Goal: Complete application form: Complete application form

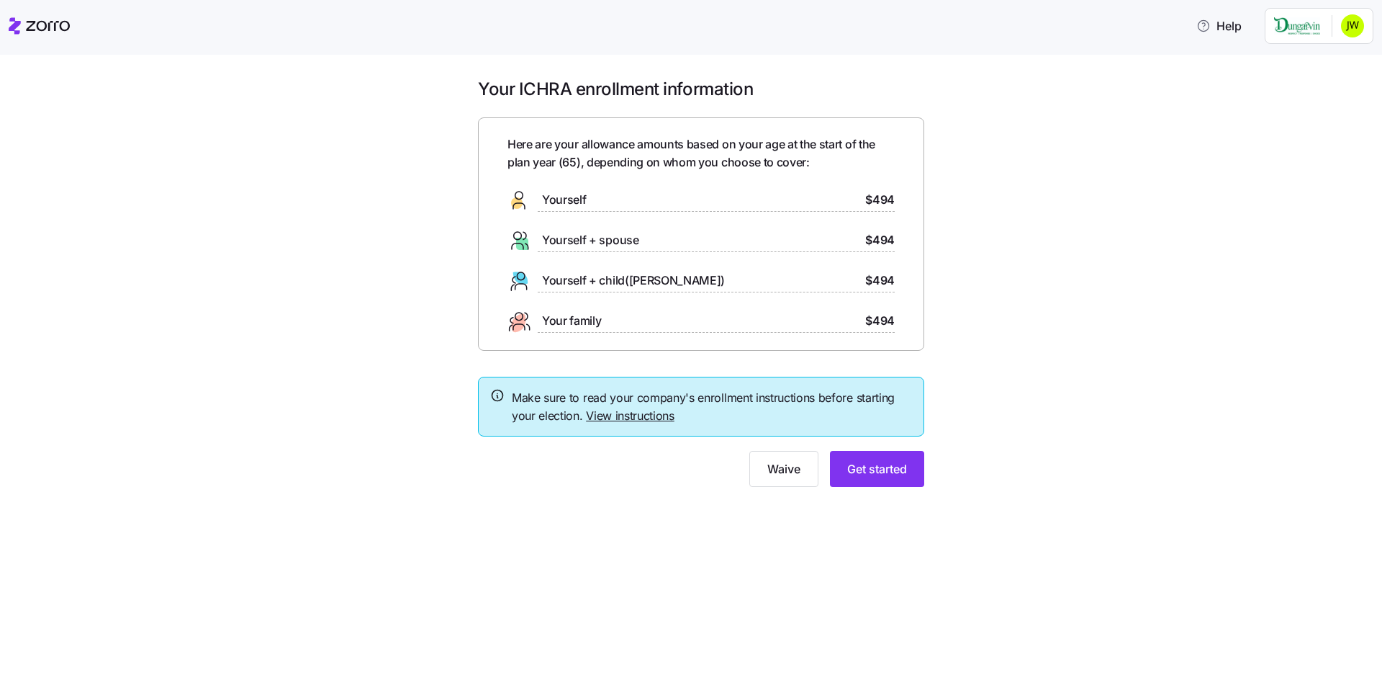
drag, startPoint x: 875, startPoint y: 200, endPoint x: 724, endPoint y: 186, distance: 151.8
click at [870, 200] on span "$494" at bounding box center [880, 200] width 30 height 18
click at [562, 199] on span "Yourself" at bounding box center [564, 200] width 44 height 18
click at [883, 467] on span "Get started" at bounding box center [877, 468] width 60 height 17
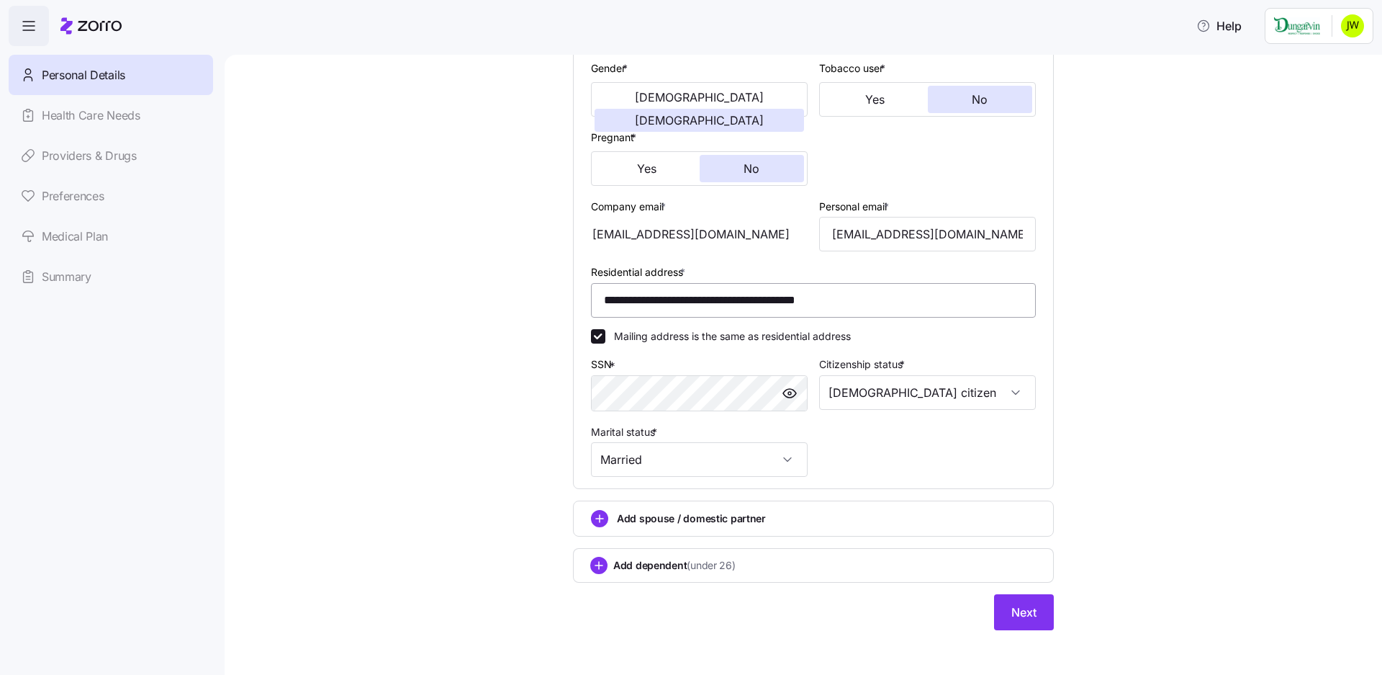
scroll to position [286, 0]
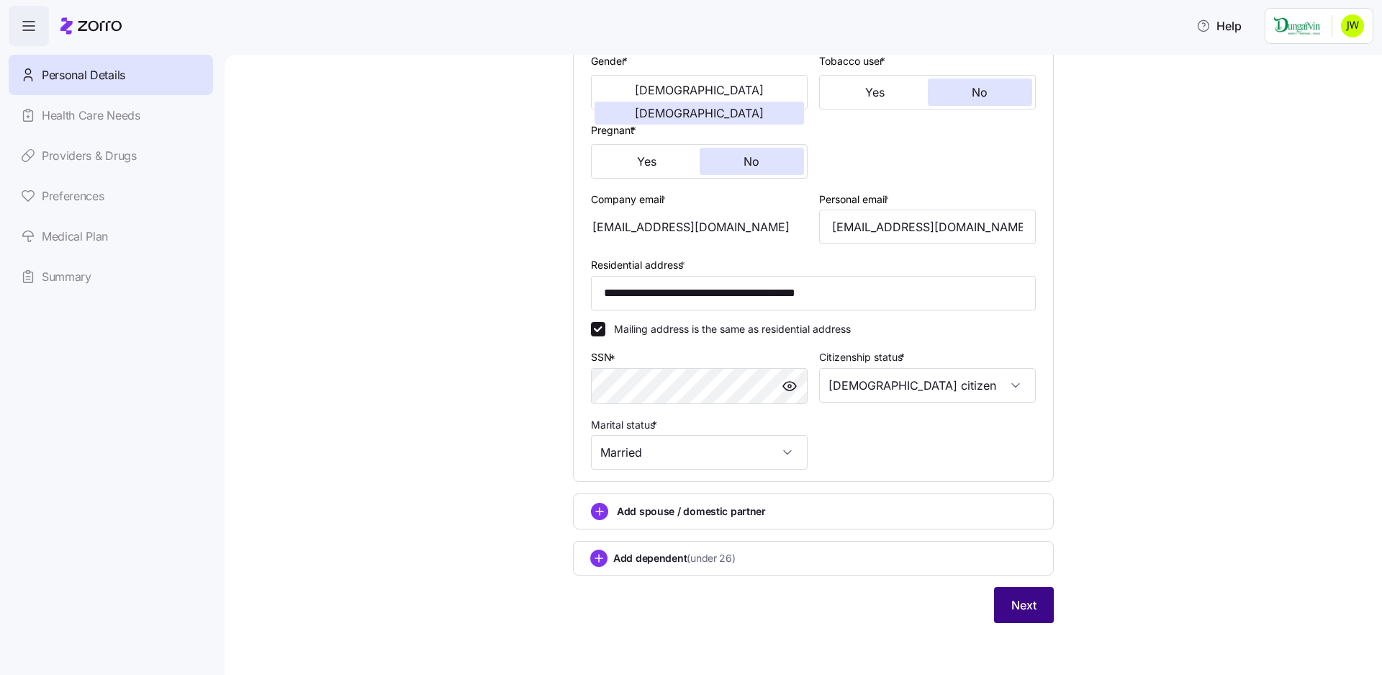
click at [1012, 600] on span "Next" at bounding box center [1024, 604] width 25 height 17
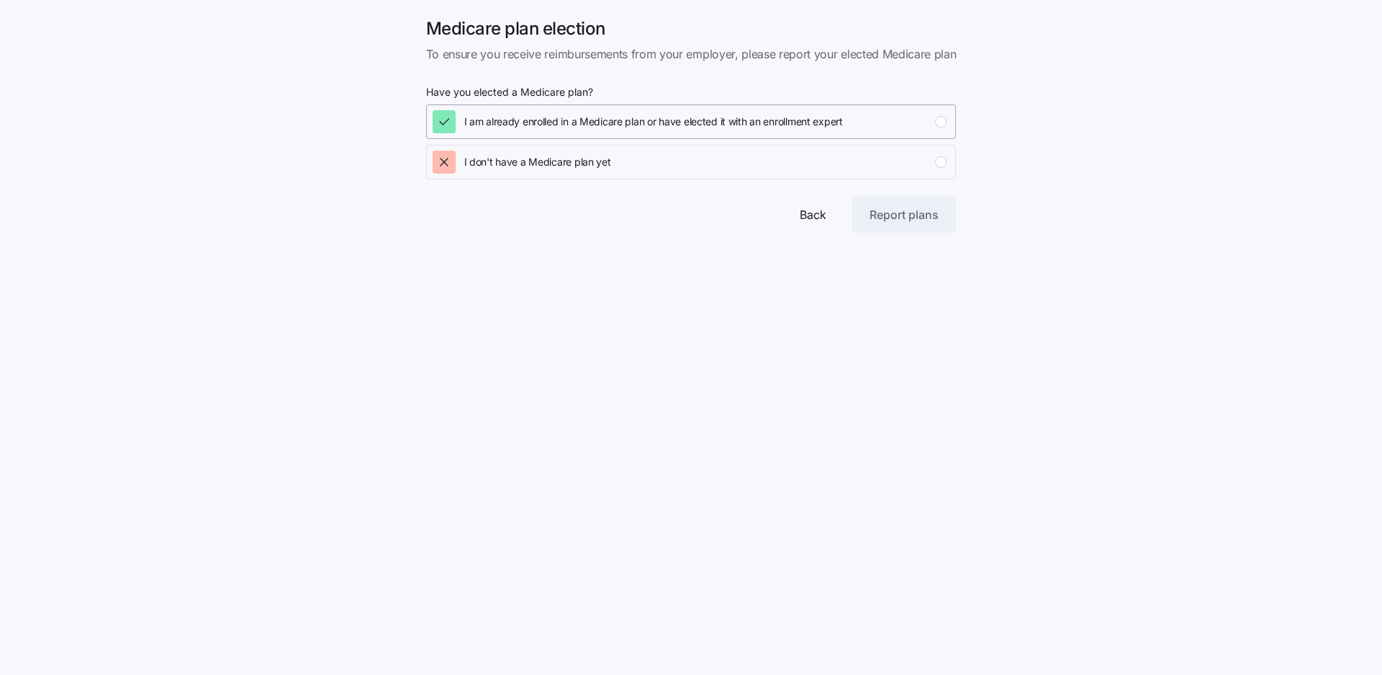
click at [944, 121] on div "button" at bounding box center [941, 122] width 12 height 12
click at [904, 222] on span "Report plans" at bounding box center [904, 214] width 69 height 17
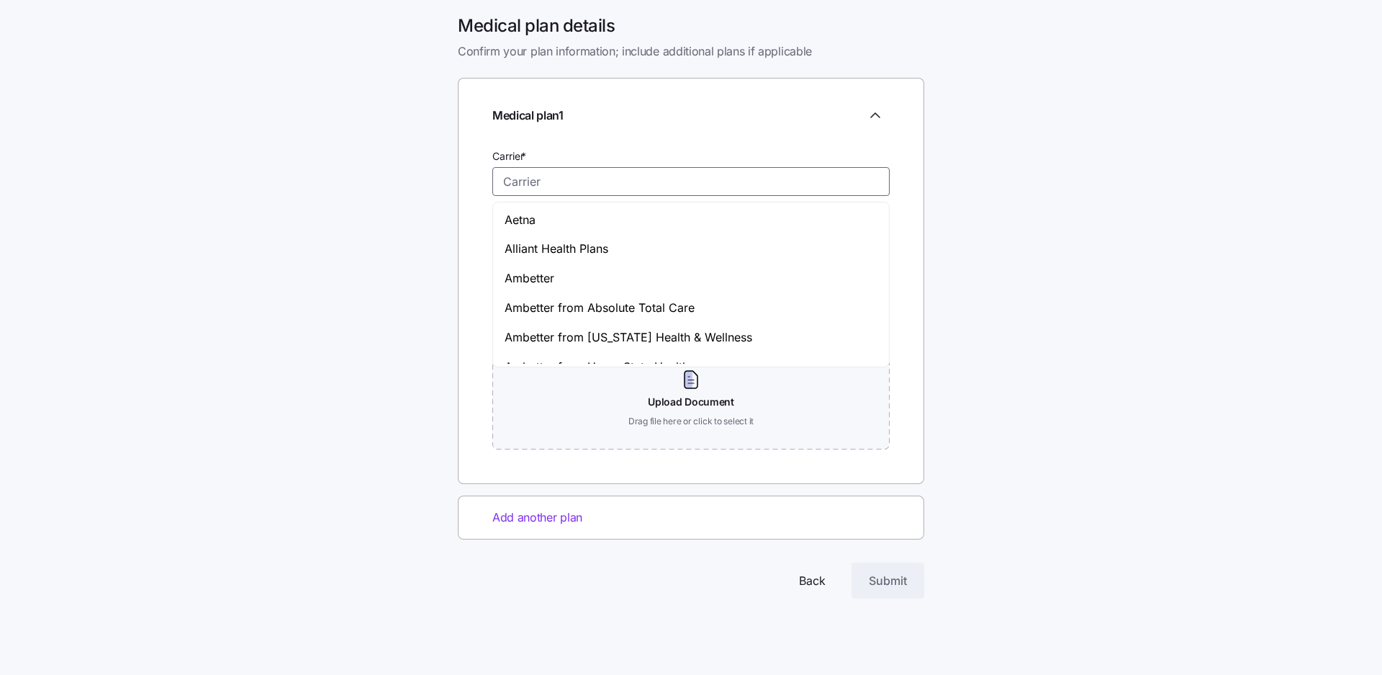
click at [519, 184] on input "Carrier *" at bounding box center [690, 181] width 397 height 29
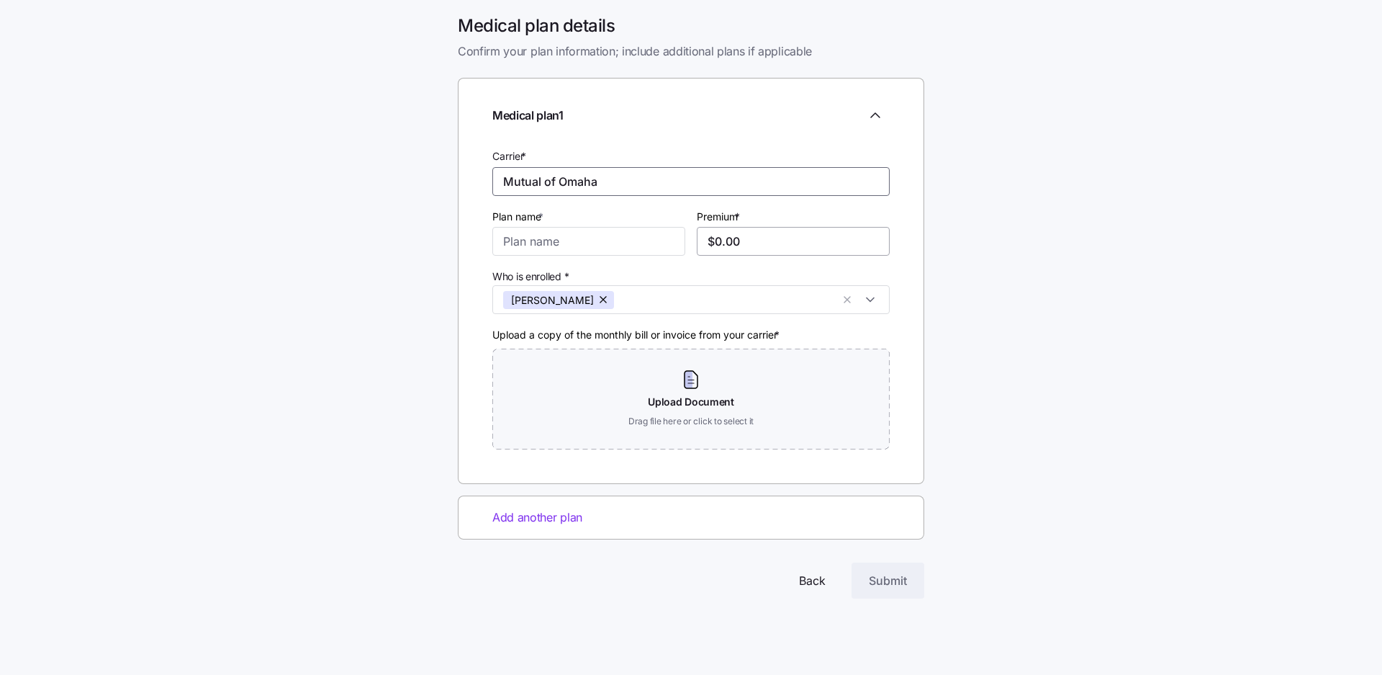
type input "Mutual of Omaha"
click at [763, 237] on input "$0.00" at bounding box center [793, 241] width 193 height 29
type input "$0.00"
click at [636, 233] on input "Plan name *" at bounding box center [588, 241] width 193 height 29
type input "Medicare A & B"
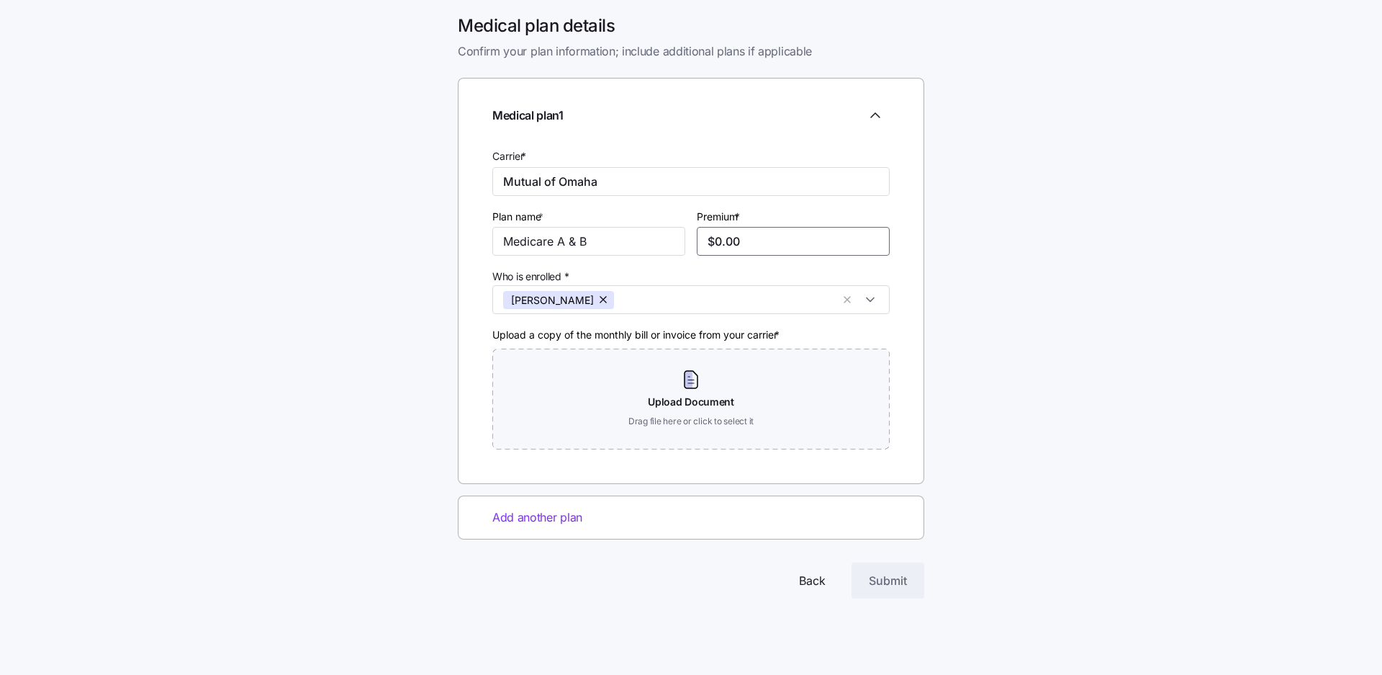
click at [762, 233] on input "$0.00" at bounding box center [793, 241] width 193 height 29
type input "$0.00"
click at [734, 240] on input "$128.98" at bounding box center [793, 241] width 193 height 29
type input "$125.98"
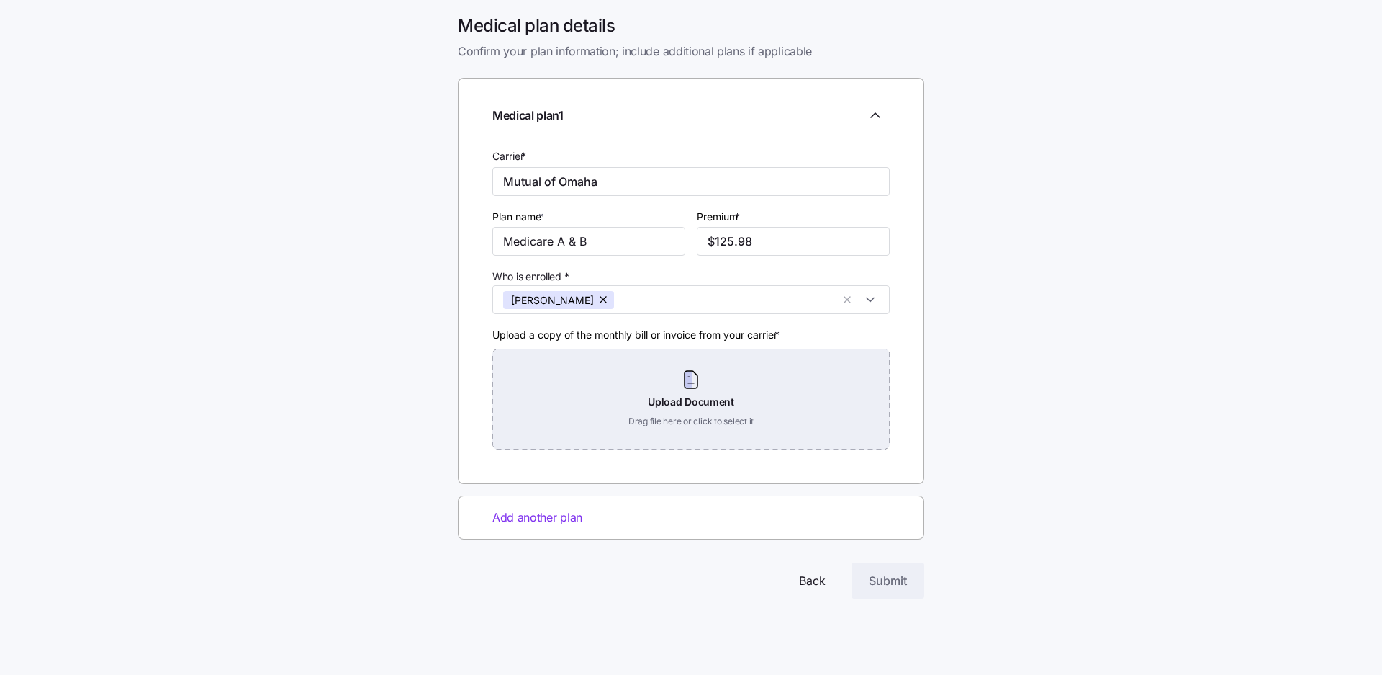
click at [700, 402] on div "Upload Document Drag file here or click to select it" at bounding box center [690, 398] width 397 height 101
drag, startPoint x: 684, startPoint y: 396, endPoint x: 672, endPoint y: 397, distance: 11.5
click at [672, 397] on div "Upload Document Drag file here or click to select it" at bounding box center [690, 398] width 397 height 101
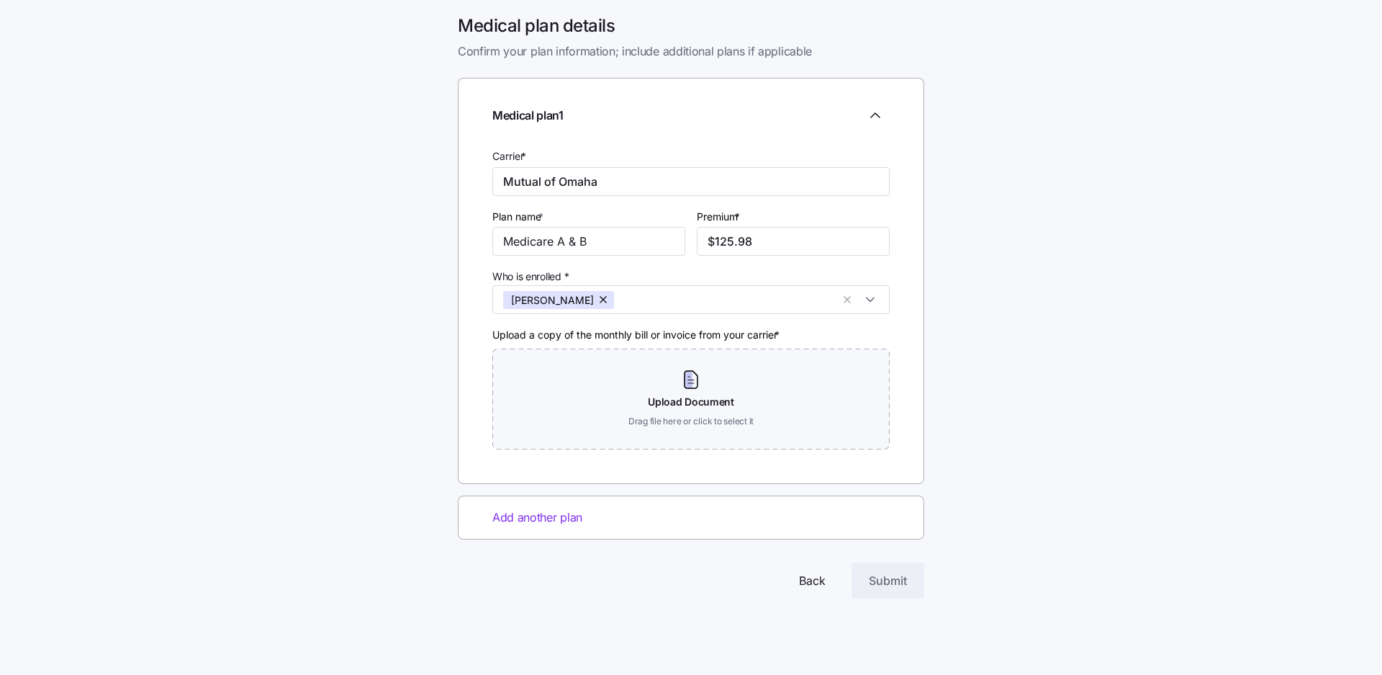
click at [904, 583] on span "Submit" at bounding box center [888, 580] width 38 height 17
click at [899, 580] on span "Submit" at bounding box center [888, 580] width 38 height 17
click at [808, 585] on span "Back" at bounding box center [812, 580] width 27 height 17
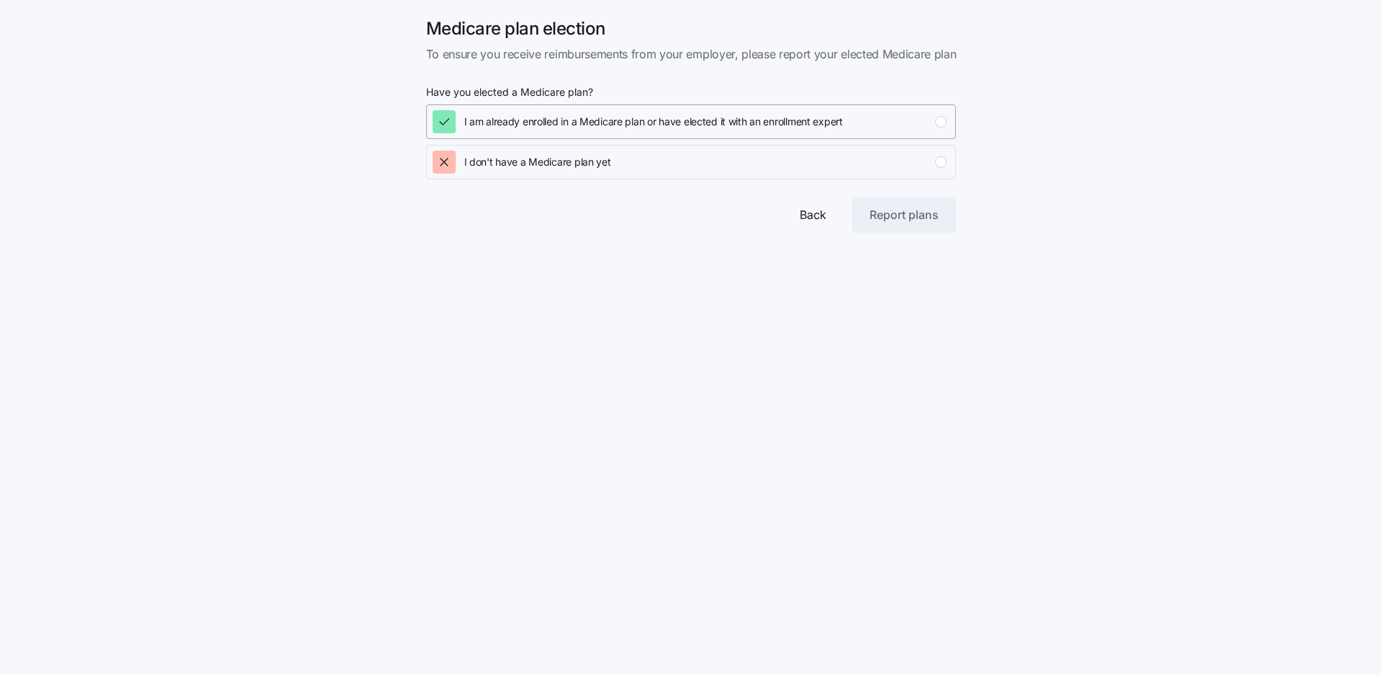
click at [946, 120] on button "I am already enrolled in a Medicare plan or have elected it with an enrollment …" at bounding box center [691, 121] width 531 height 35
click at [903, 221] on span "Report plans" at bounding box center [904, 214] width 69 height 17
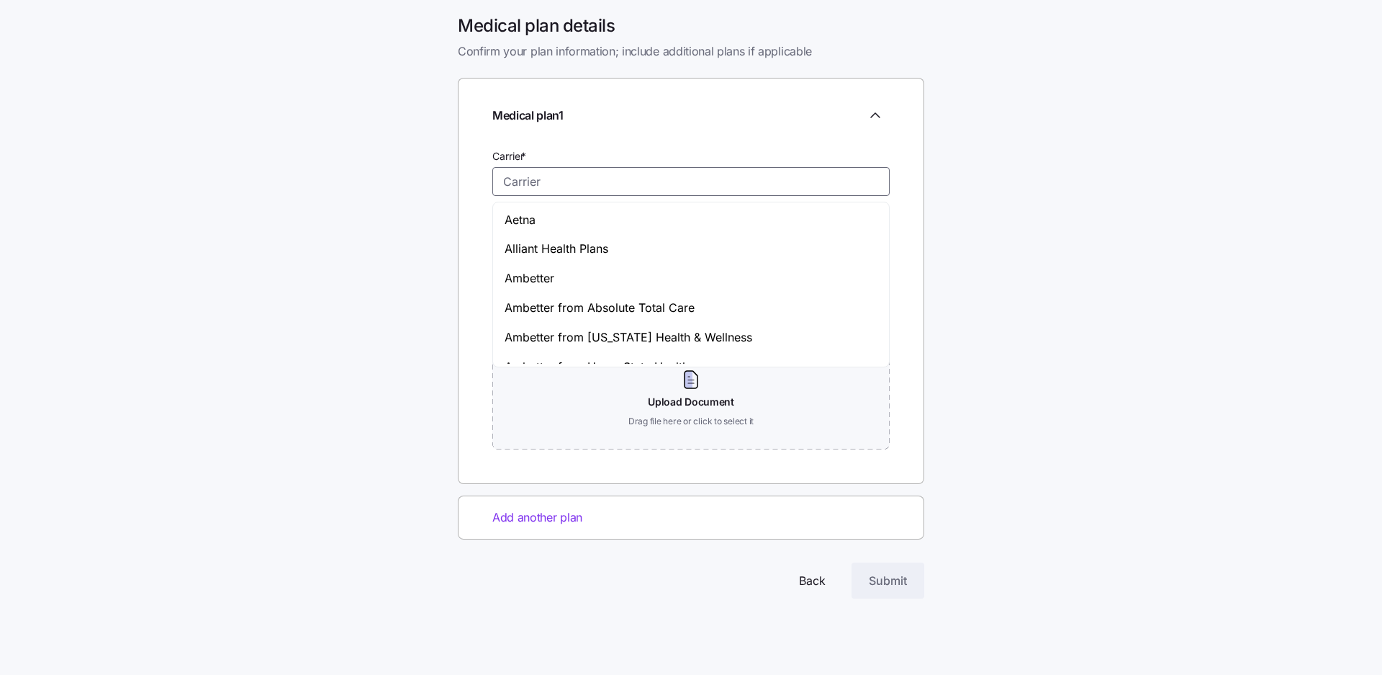
click at [587, 181] on input "Carrier *" at bounding box center [690, 181] width 397 height 29
click at [654, 182] on input "Carrier *" at bounding box center [690, 181] width 397 height 29
click at [537, 183] on input "Mutural" at bounding box center [690, 181] width 397 height 29
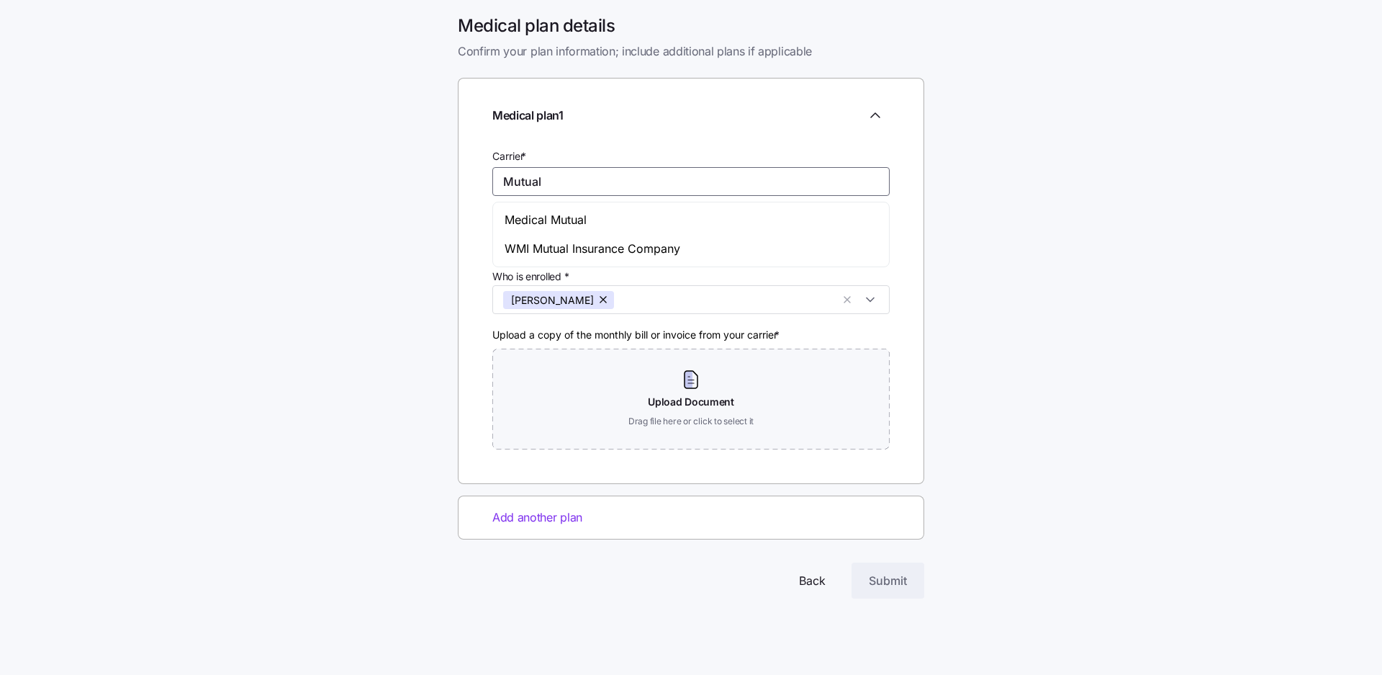
click at [600, 217] on div "Medical Mutual" at bounding box center [691, 220] width 390 height 30
type input "Medical Mutual"
click at [587, 244] on input "Plan name *" at bounding box center [588, 241] width 193 height 29
type input "Medicare A & B"
click at [766, 243] on input "$0.00" at bounding box center [793, 241] width 193 height 29
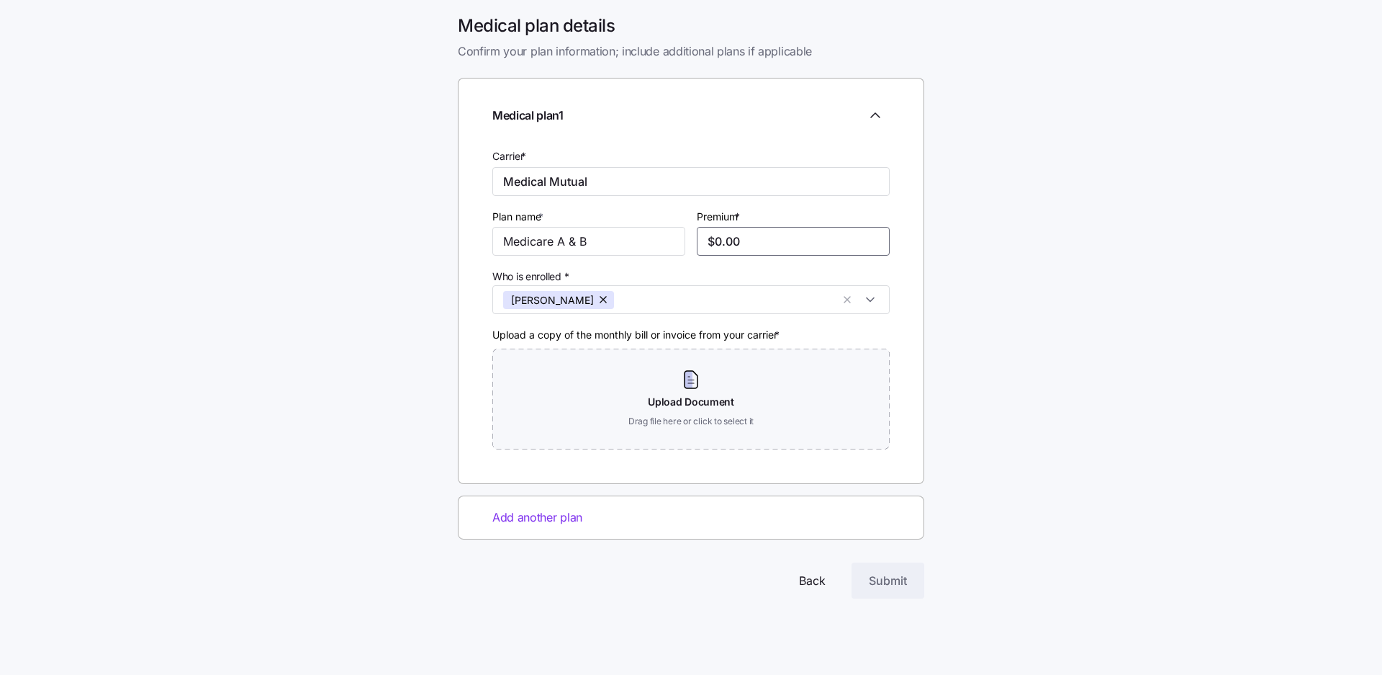
type input "$0.00"
type input "$1.00"
click at [726, 241] on input "$1,125.98" at bounding box center [793, 241] width 193 height 29
type input "$125.98"
click at [898, 586] on span "Submit" at bounding box center [888, 580] width 38 height 17
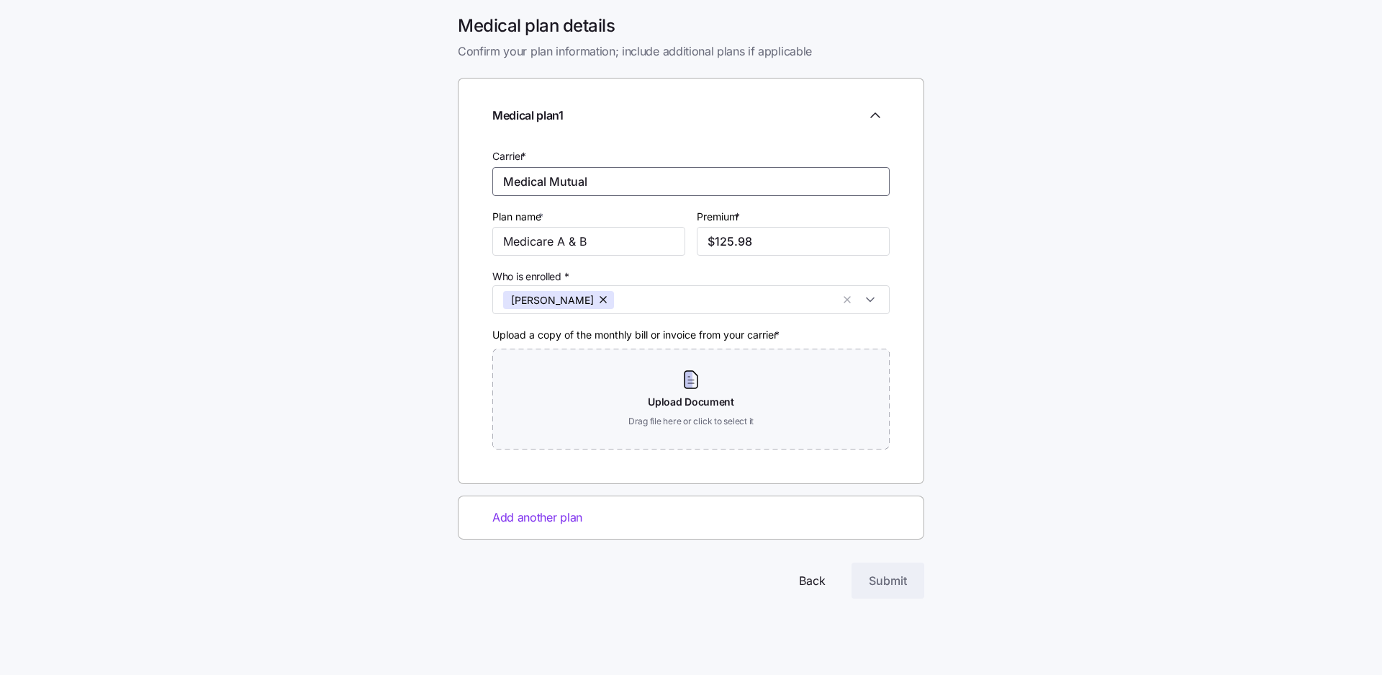
click at [547, 181] on input "Medical Mutual" at bounding box center [690, 181] width 397 height 29
click at [569, 182] on input "Mutual" at bounding box center [690, 181] width 397 height 29
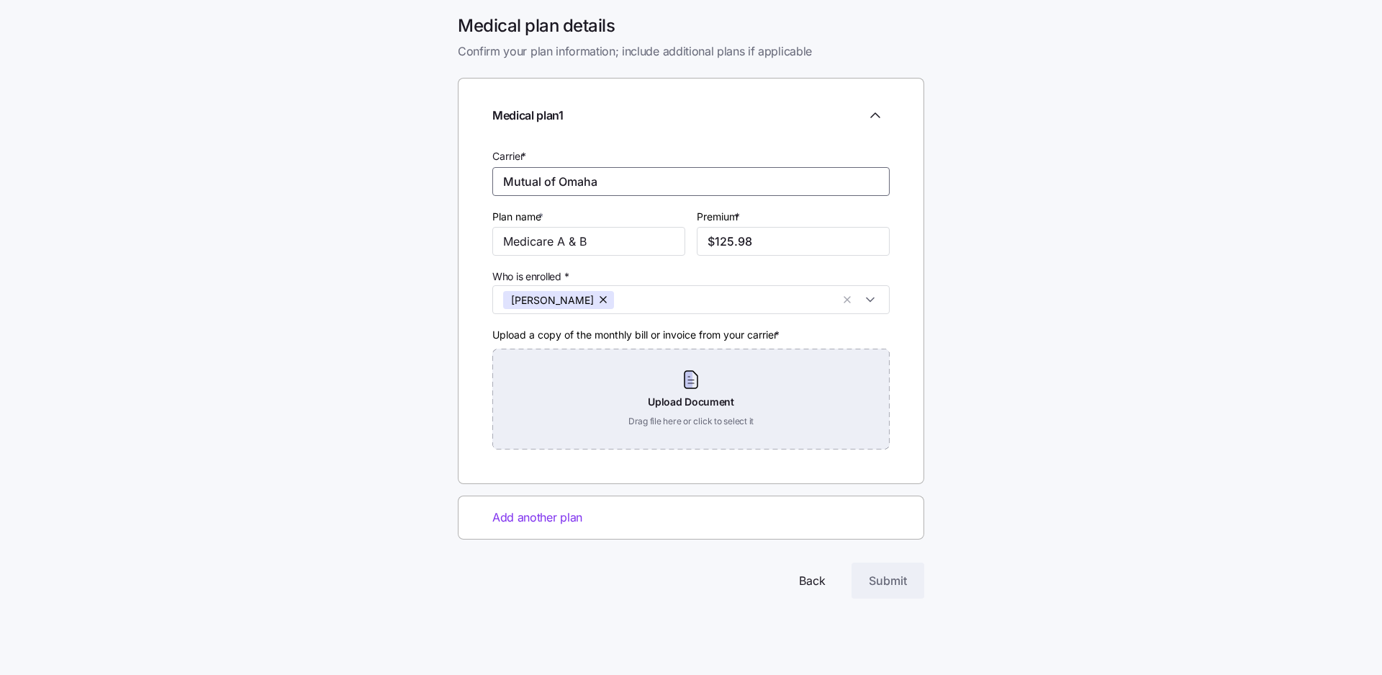
type input "Mutual of Omaha"
click at [688, 399] on div "Upload Document Drag file here or click to select it" at bounding box center [690, 398] width 397 height 101
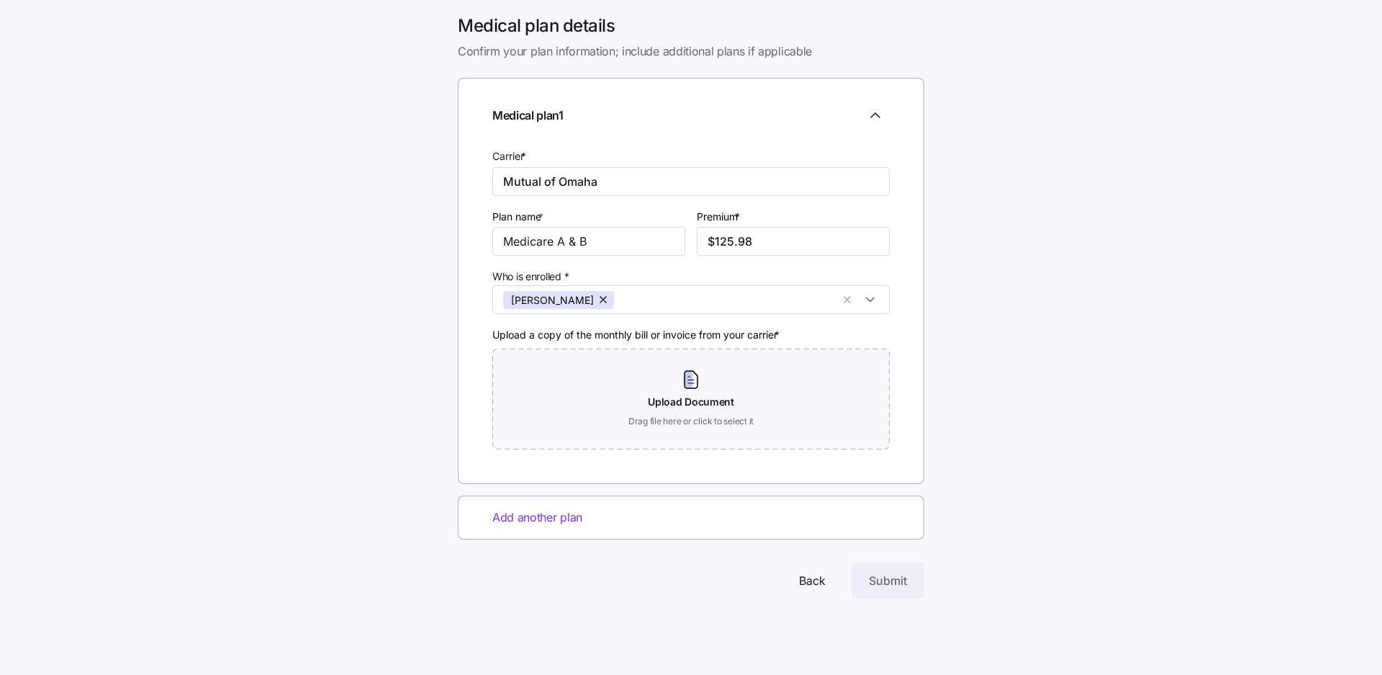
click at [824, 578] on span "Back" at bounding box center [812, 580] width 27 height 17
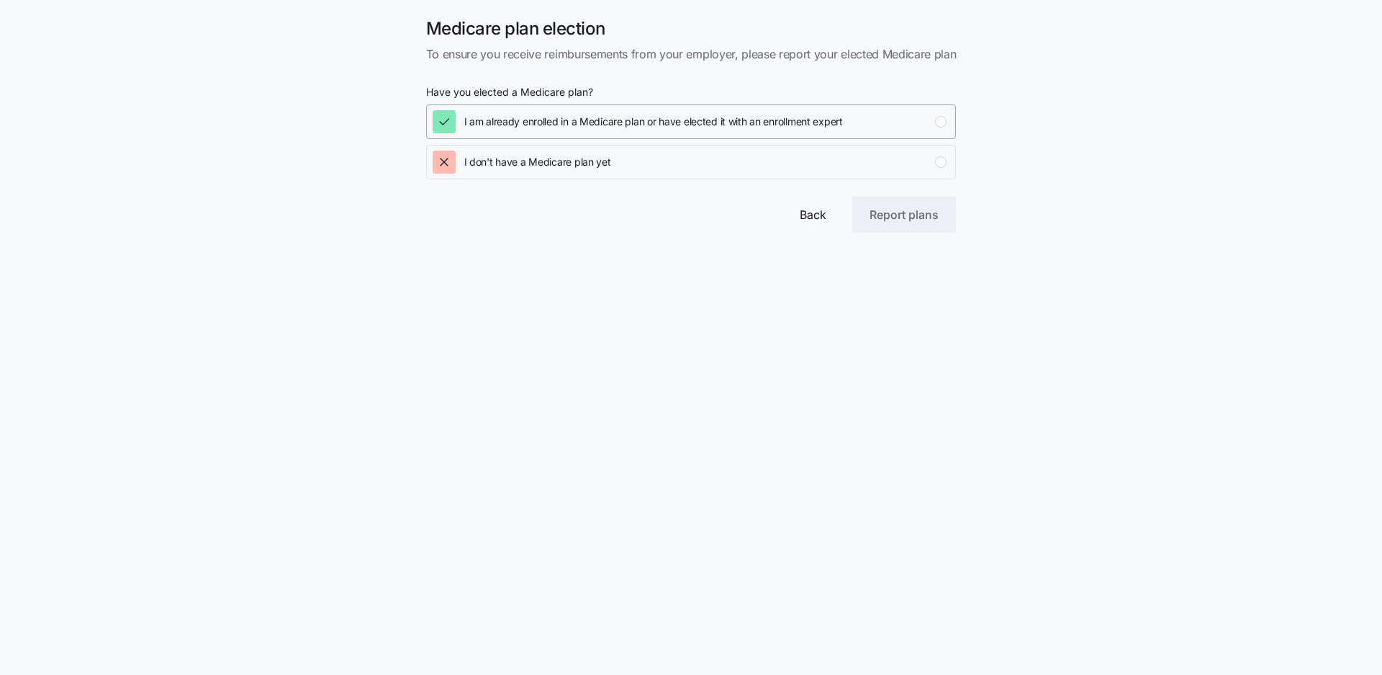
drag, startPoint x: 944, startPoint y: 118, endPoint x: 927, endPoint y: 127, distance: 19.0
click at [941, 118] on div "button" at bounding box center [941, 122] width 12 height 12
click at [915, 223] on button "Report plans" at bounding box center [904, 215] width 104 height 36
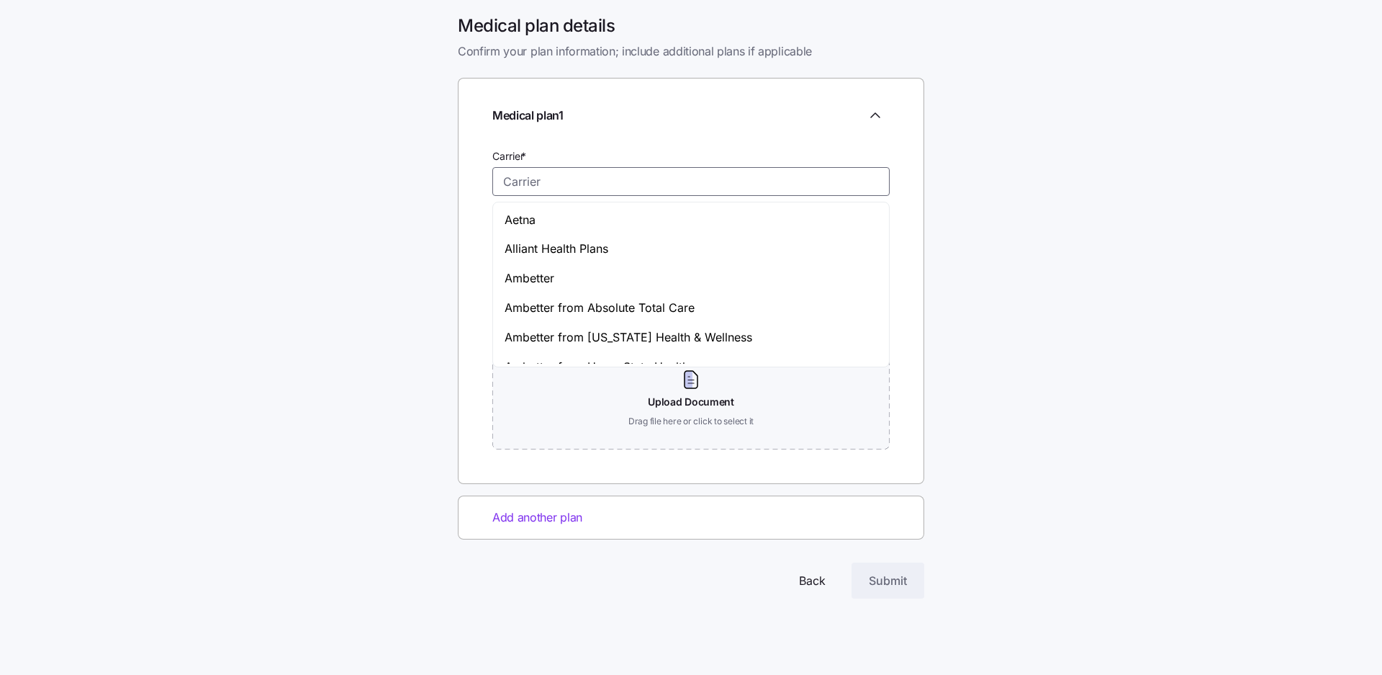
click at [699, 179] on input "Carrier *" at bounding box center [690, 181] width 397 height 29
click at [560, 179] on input "Carrier *" at bounding box center [690, 181] width 397 height 29
